Goal: Task Accomplishment & Management: Use online tool/utility

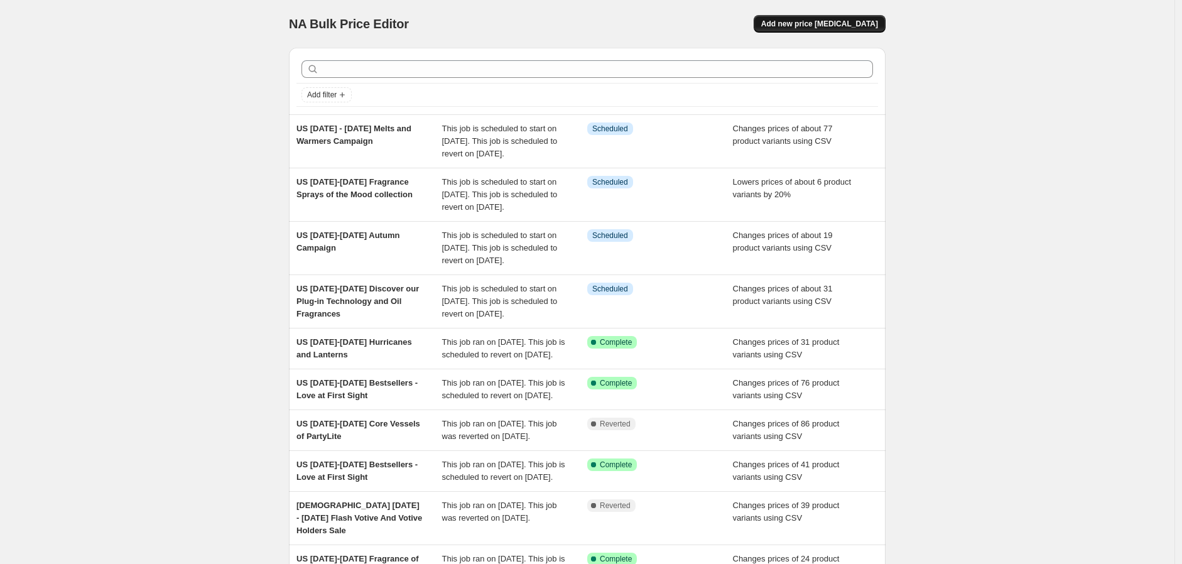
click at [873, 22] on span "Add new price [MEDICAL_DATA]" at bounding box center [819, 24] width 117 height 10
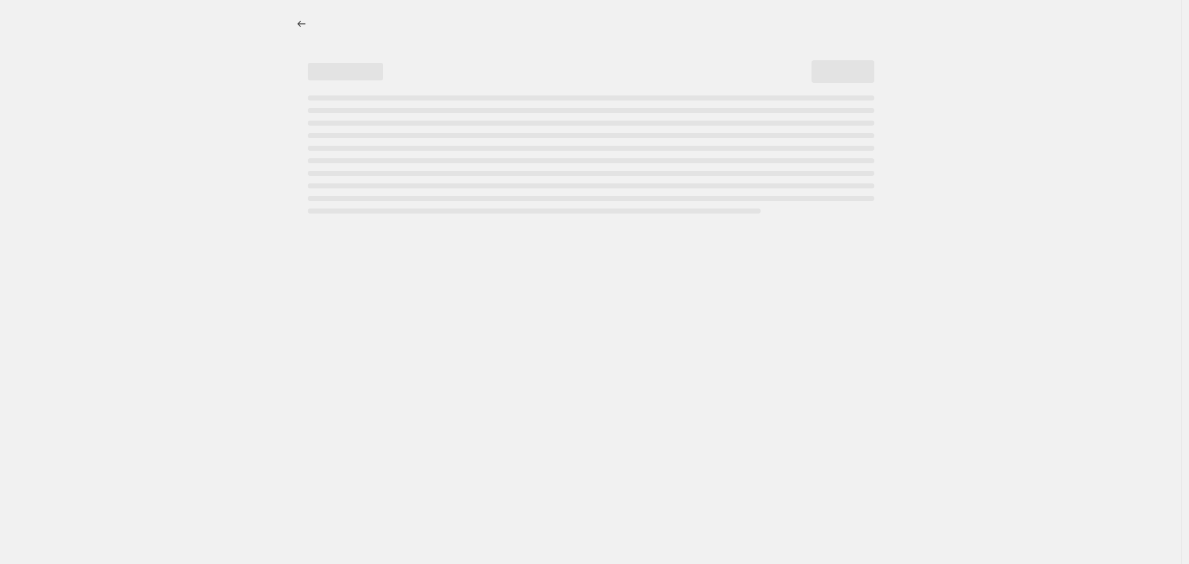
select select "percentage"
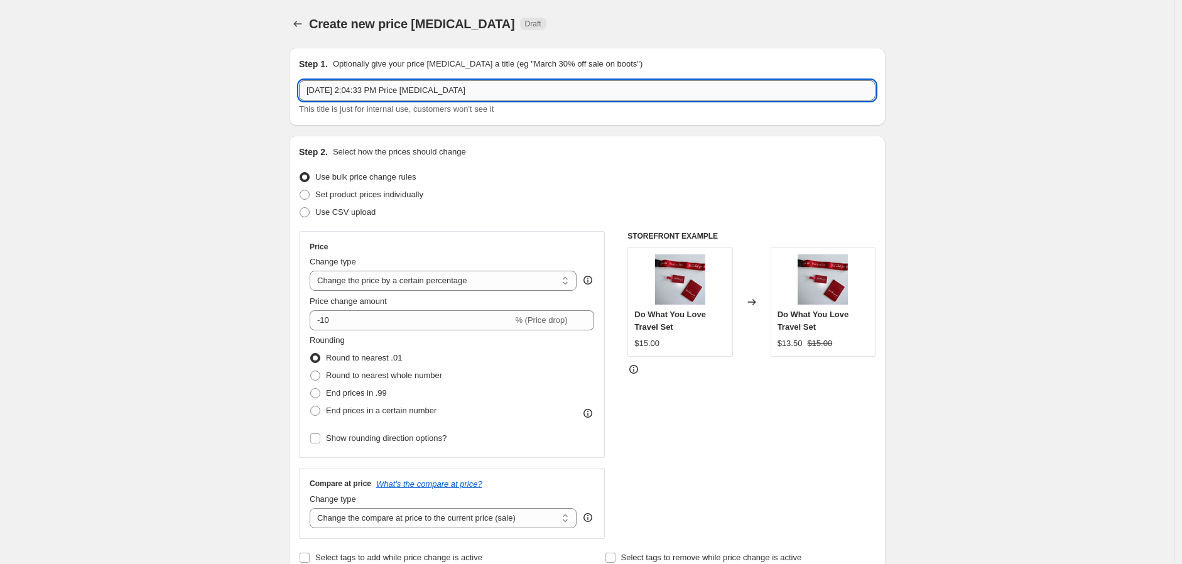
click at [502, 89] on input "[DATE] 2:04:33 PM Price [MEDICAL_DATA]" at bounding box center [587, 90] width 577 height 20
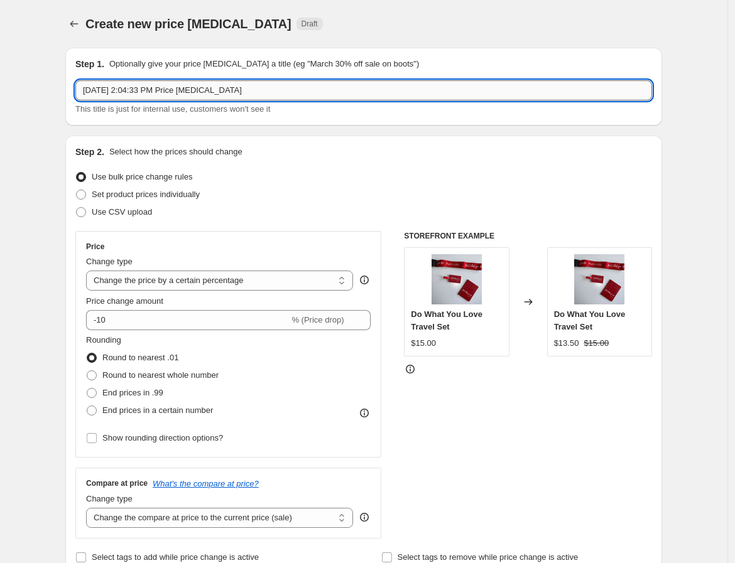
click at [260, 90] on input "[DATE] 2:04:33 PM Price [MEDICAL_DATA]" at bounding box center [363, 90] width 577 height 20
drag, startPoint x: 226, startPoint y: 97, endPoint x: 4, endPoint y: 67, distance: 223.8
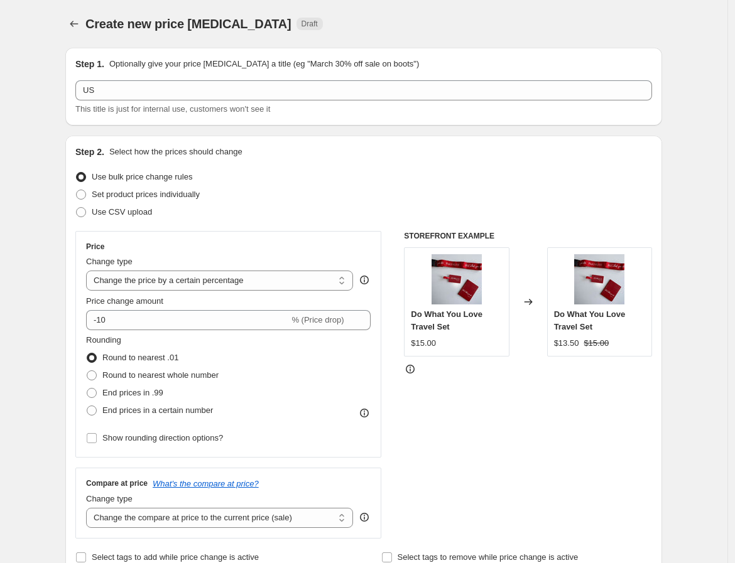
click at [568, 175] on div "Use bulk price change rules" at bounding box center [363, 177] width 577 height 18
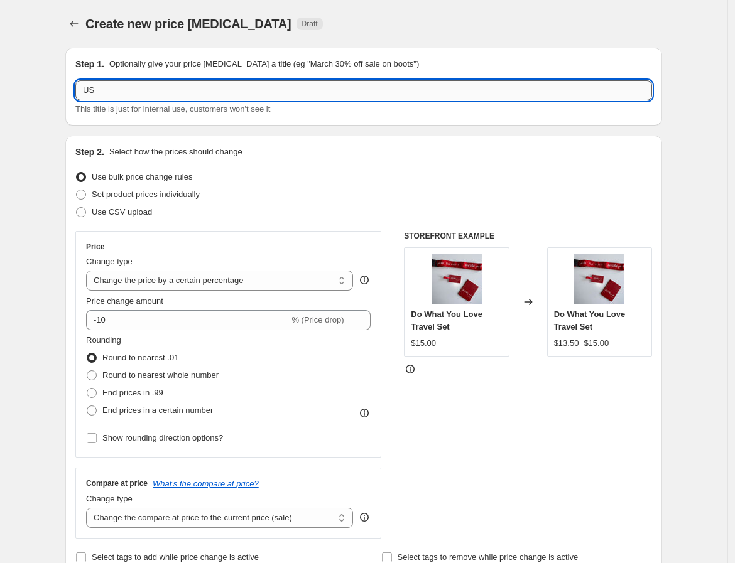
click at [252, 87] on input "US" at bounding box center [363, 90] width 577 height 20
click at [431, 87] on input "US" at bounding box center [363, 90] width 577 height 20
paste input "[DATE] - [DATE] Essential Oils Flash Offer"
type input "US [DATE] - [DATE] Essential Oils Flash Offer"
click at [83, 210] on span at bounding box center [81, 212] width 10 height 10
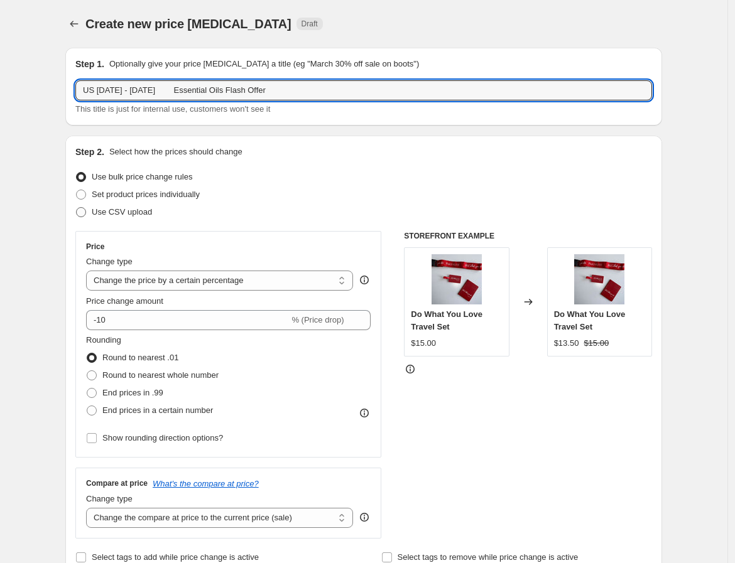
click at [77, 208] on input "Use CSV upload" at bounding box center [76, 207] width 1 height 1
radio input "true"
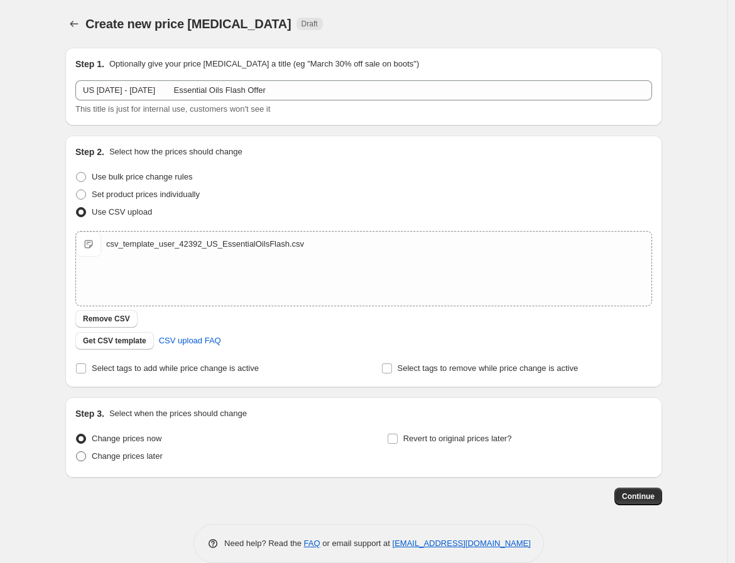
click at [139, 460] on span "Change prices later" at bounding box center [127, 456] width 71 height 9
click at [77, 452] on input "Change prices later" at bounding box center [76, 452] width 1 height 1
radio input "true"
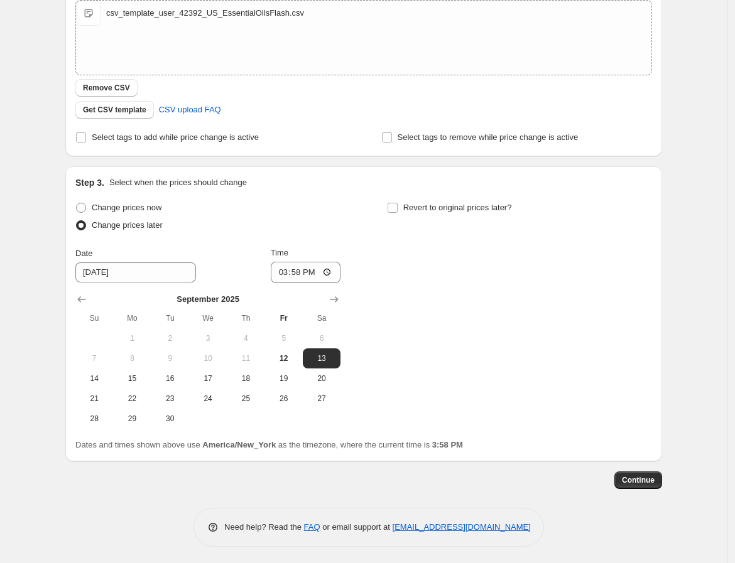
scroll to position [233, 0]
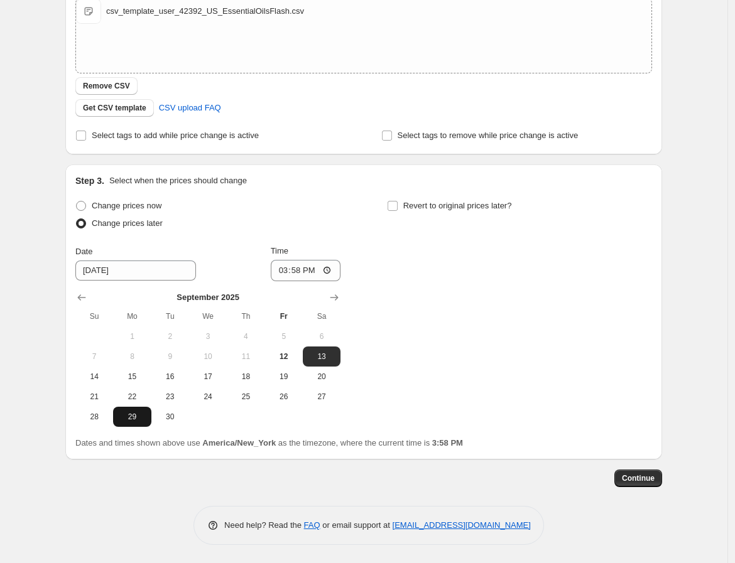
click at [133, 422] on button "29" at bounding box center [132, 417] width 38 height 20
type input "[DATE]"
click at [285, 273] on input "15:58" at bounding box center [306, 270] width 70 height 21
type input "08:00"
click at [396, 205] on input "Revert to original prices later?" at bounding box center [393, 206] width 10 height 10
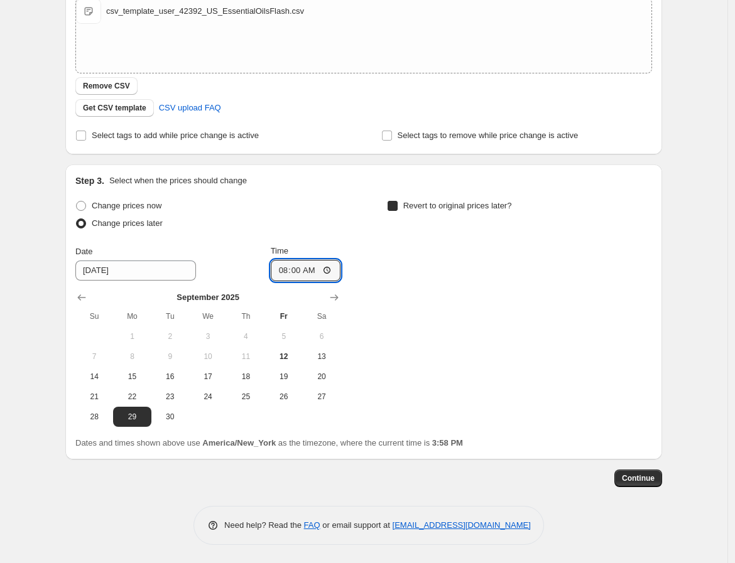
checkbox input "true"
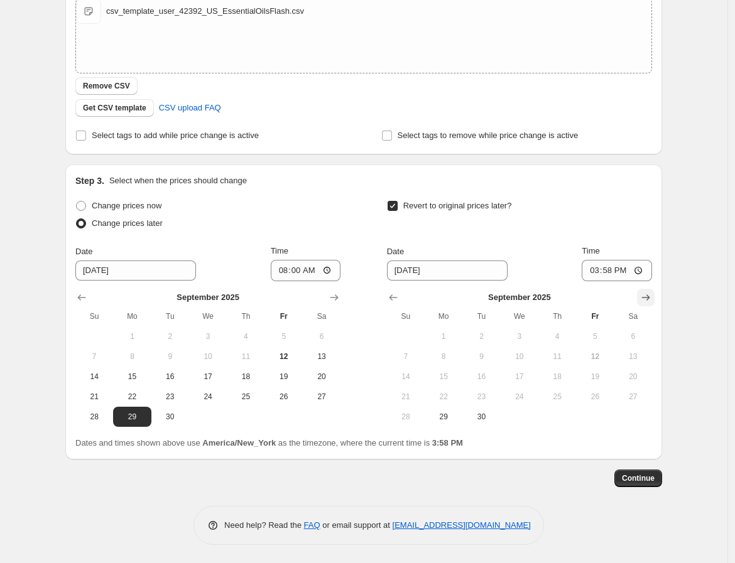
click at [650, 296] on icon "Show next month, October 2025" at bounding box center [646, 298] width 8 height 6
click at [517, 333] on span "1" at bounding box center [520, 337] width 28 height 10
type input "[DATE]"
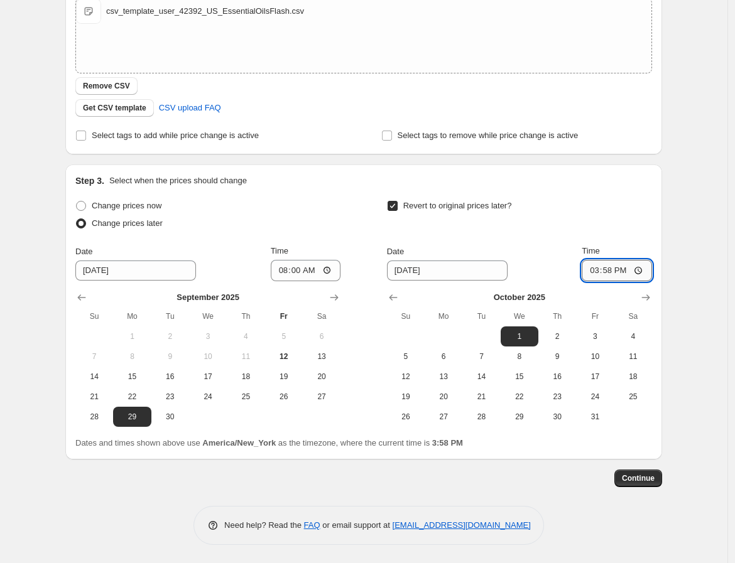
click at [593, 271] on input "15:58" at bounding box center [617, 270] width 70 height 21
type input "07:59"
click at [648, 477] on span "Continue" at bounding box center [638, 479] width 33 height 10
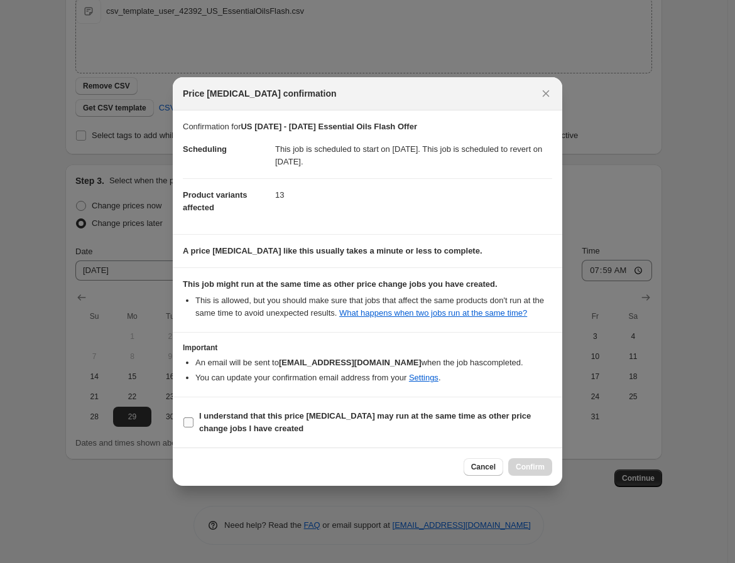
click at [191, 423] on input "I understand that this price [MEDICAL_DATA] may run at the same time as other p…" at bounding box center [188, 423] width 10 height 10
checkbox input "true"
click at [526, 469] on span "Confirm" at bounding box center [530, 467] width 29 height 10
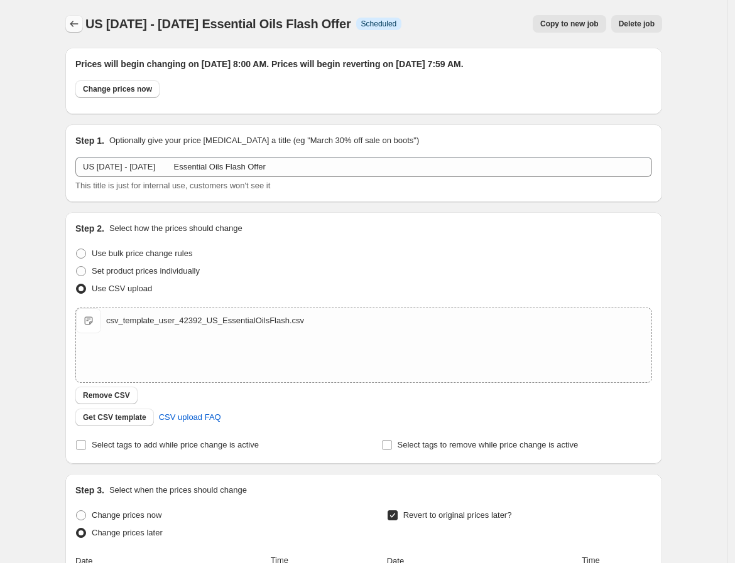
click at [77, 21] on icon "Price change jobs" at bounding box center [74, 24] width 13 height 13
